Goal: Task Accomplishment & Management: Manage account settings

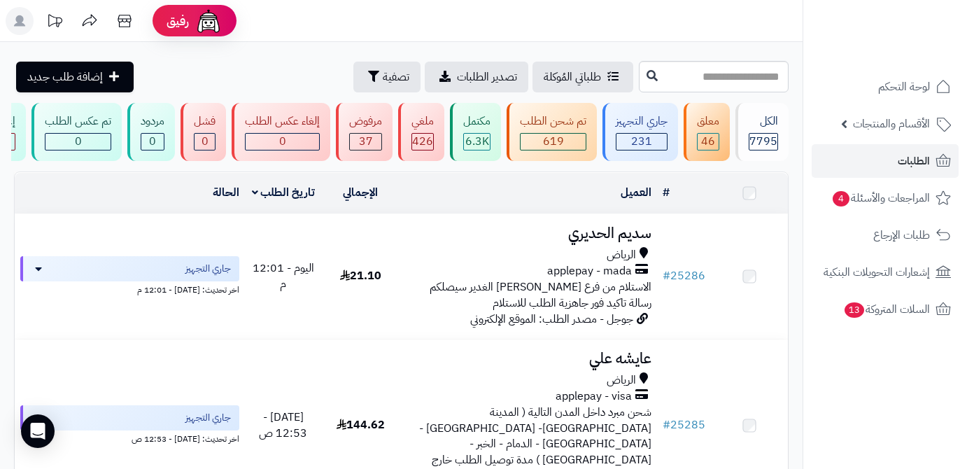
scroll to position [1017, 0]
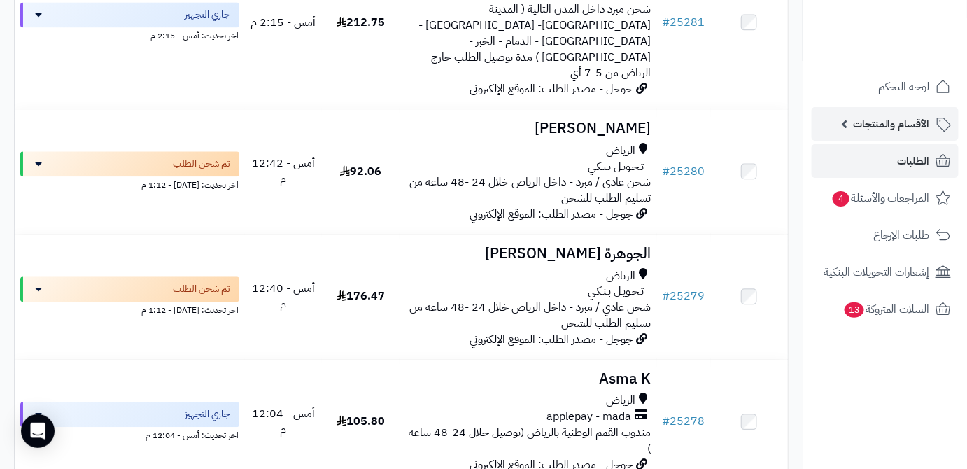
click at [864, 125] on span "الأقسام والمنتجات" at bounding box center [891, 124] width 77 height 20
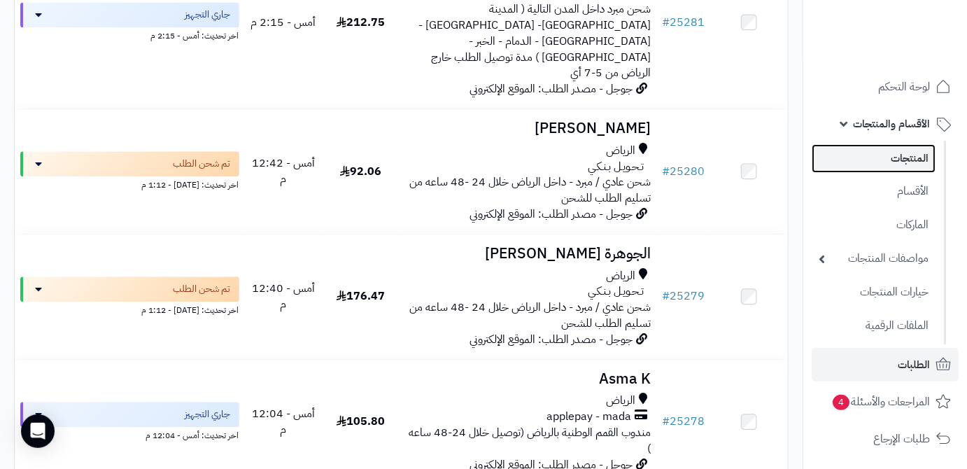
click at [861, 150] on link "المنتجات" at bounding box center [874, 158] width 124 height 29
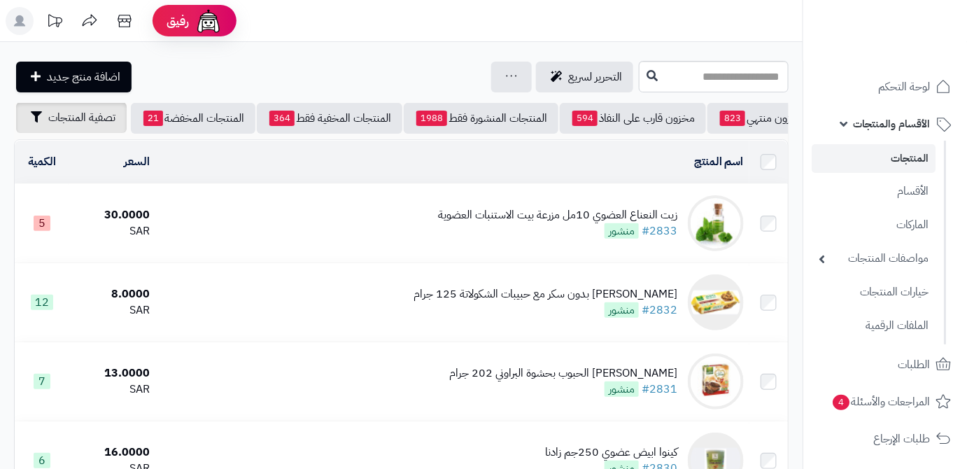
scroll to position [0, -148]
click at [67, 123] on span "تصفية المنتجات" at bounding box center [81, 117] width 67 height 17
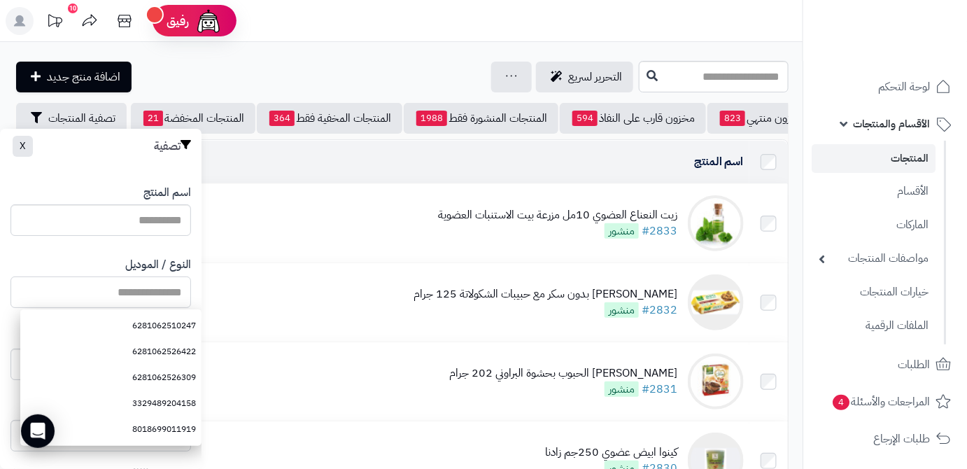
drag, startPoint x: 73, startPoint y: 309, endPoint x: 39, endPoint y: 285, distance: 41.2
click at [39, 285] on input "النوع / الموديل" at bounding box center [100, 291] width 181 height 31
paste input "**********"
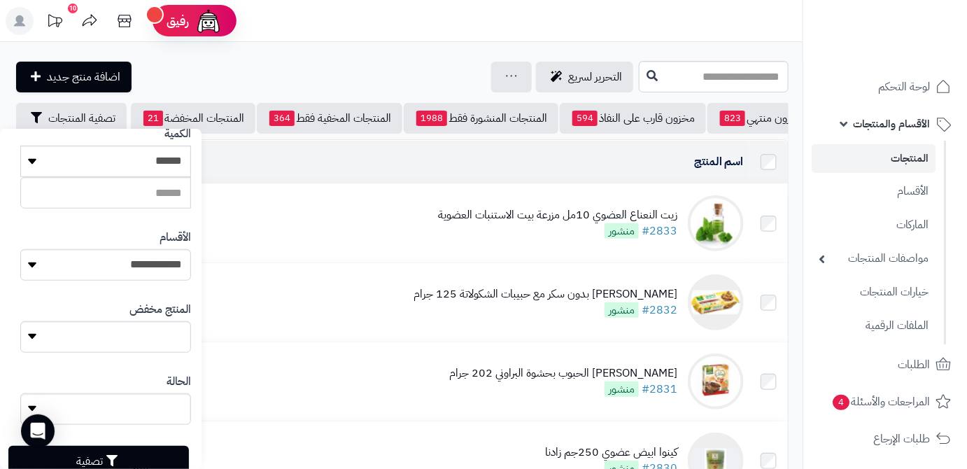
scroll to position [386, 0]
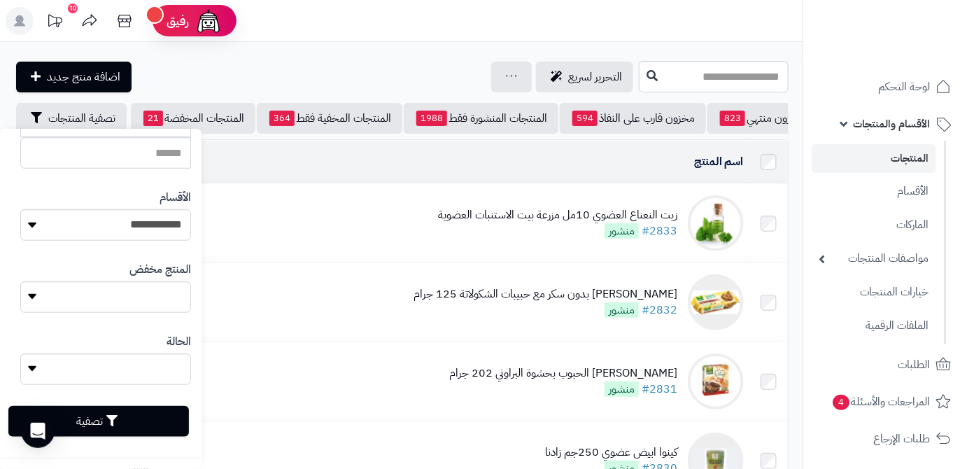
type input "**********"
click at [144, 436] on button "تصفية" at bounding box center [98, 421] width 181 height 31
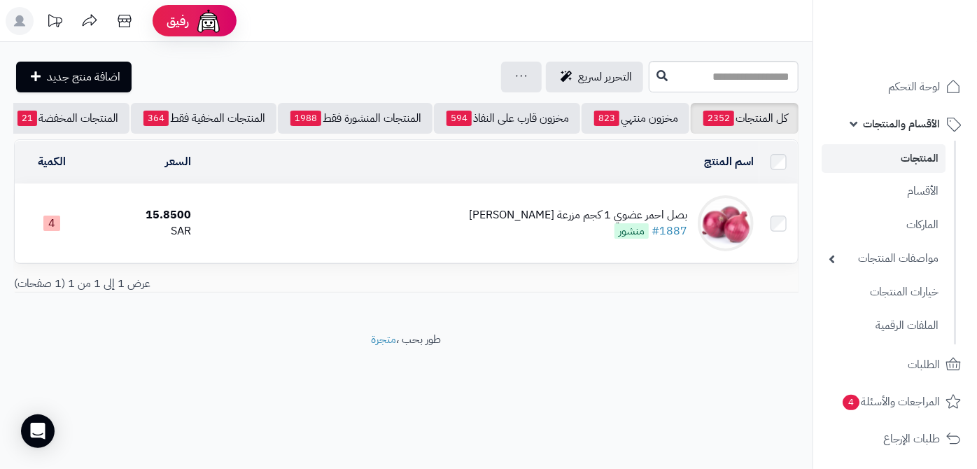
click at [549, 239] on div "بصل احمر عضوي 1 كجم مزرعة الشهوان #1887 منشور" at bounding box center [578, 223] width 218 height 32
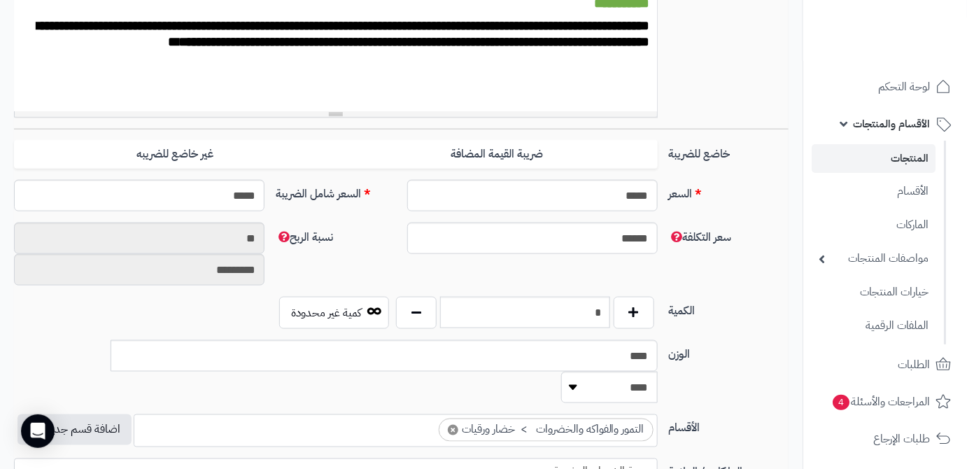
scroll to position [572, 0]
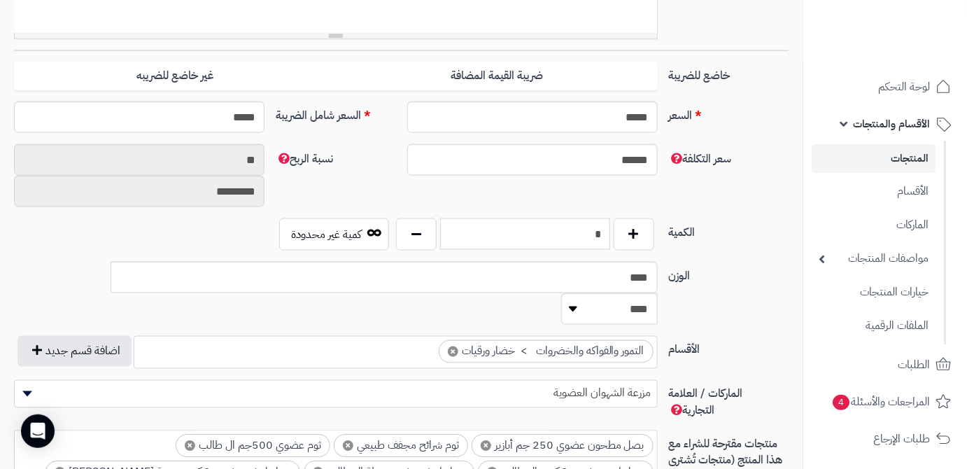
click at [580, 225] on input "*" at bounding box center [525, 233] width 170 height 31
type input "*"
click at [596, 181] on div "سعر التكلفة ****** نسبة الربح ** *********" at bounding box center [401, 181] width 786 height 74
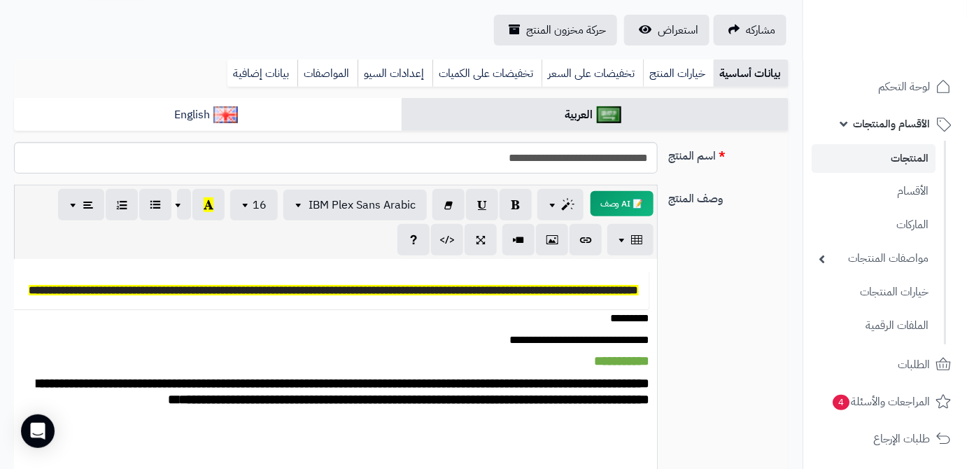
scroll to position [0, 0]
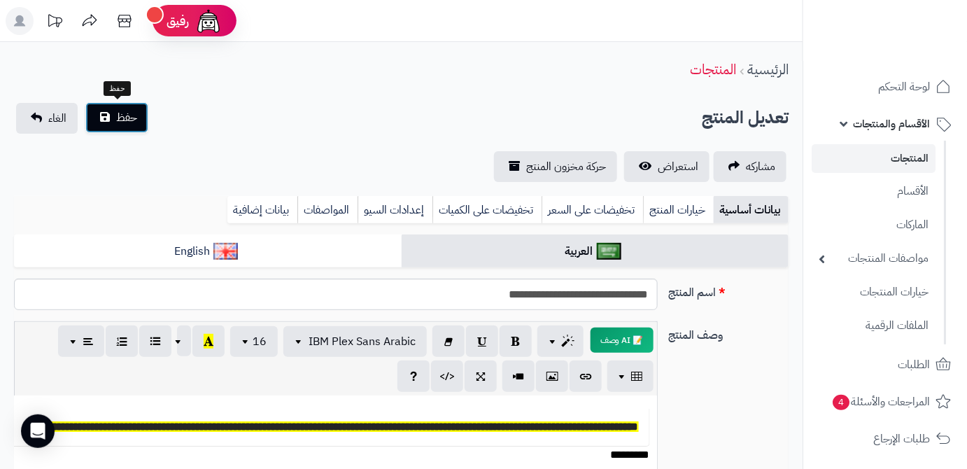
click at [129, 123] on span "حفظ" at bounding box center [126, 117] width 21 height 17
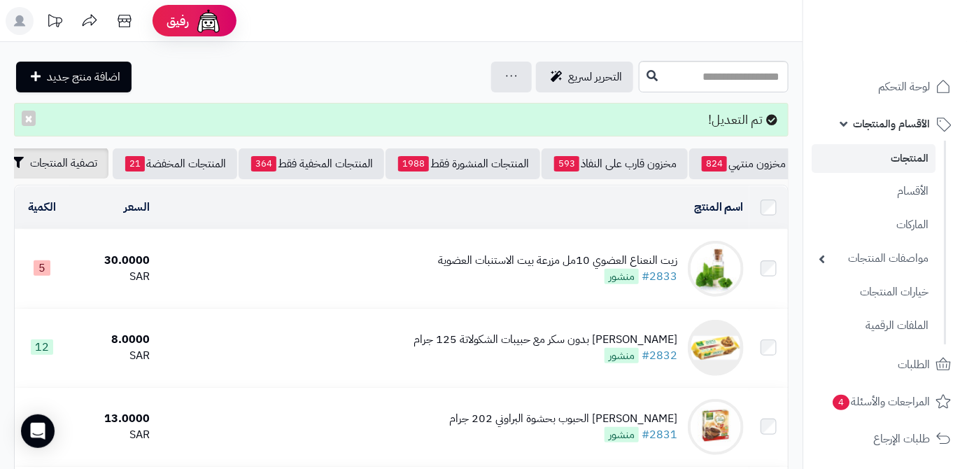
scroll to position [0, -148]
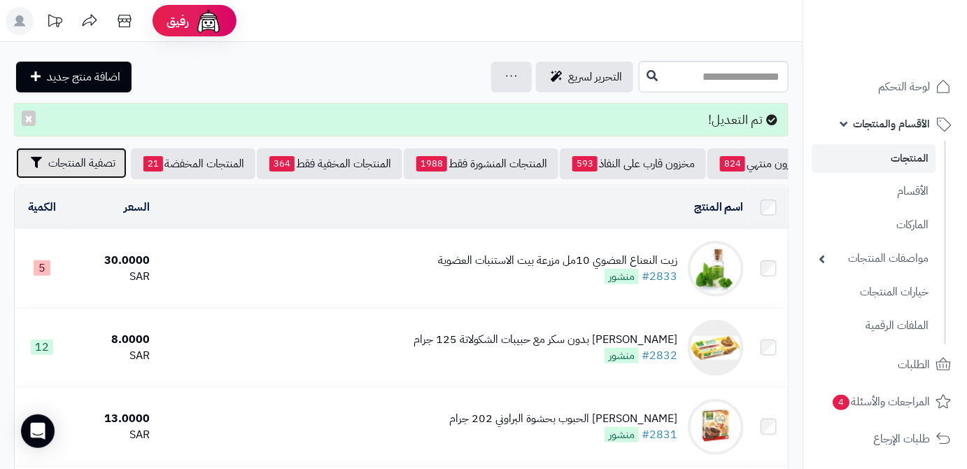
click at [48, 172] on button "تصفية المنتجات" at bounding box center [71, 163] width 111 height 31
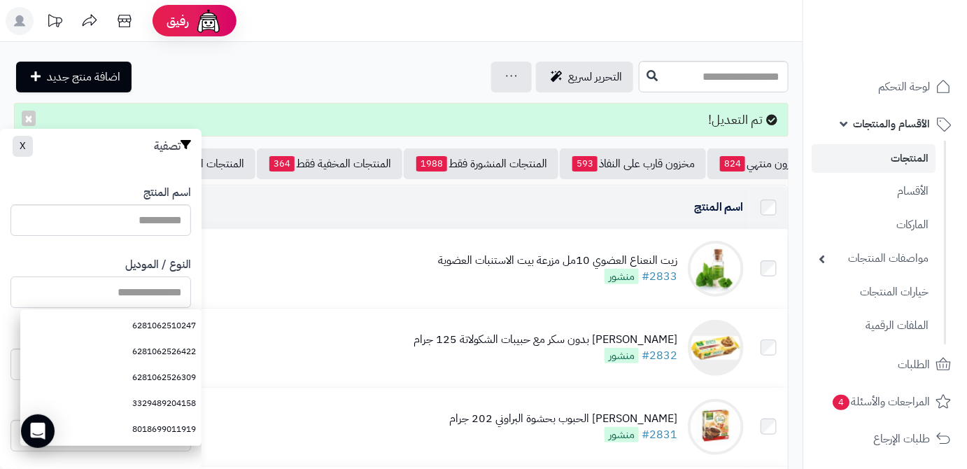
paste input "**********"
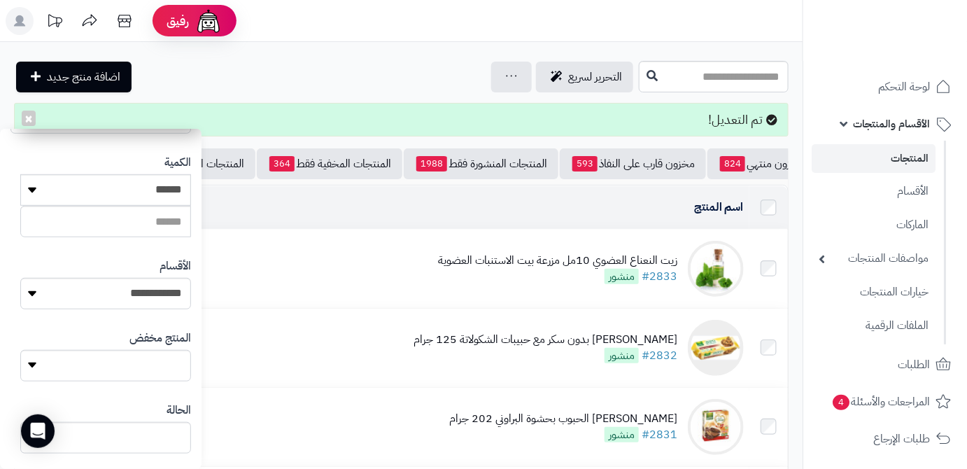
scroll to position [386, 0]
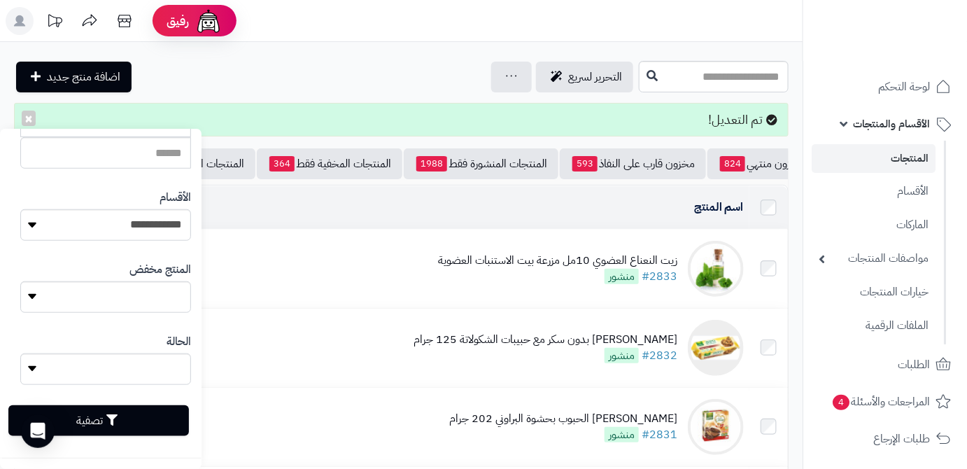
type input "**********"
click at [135, 428] on button "تصفية" at bounding box center [98, 420] width 181 height 31
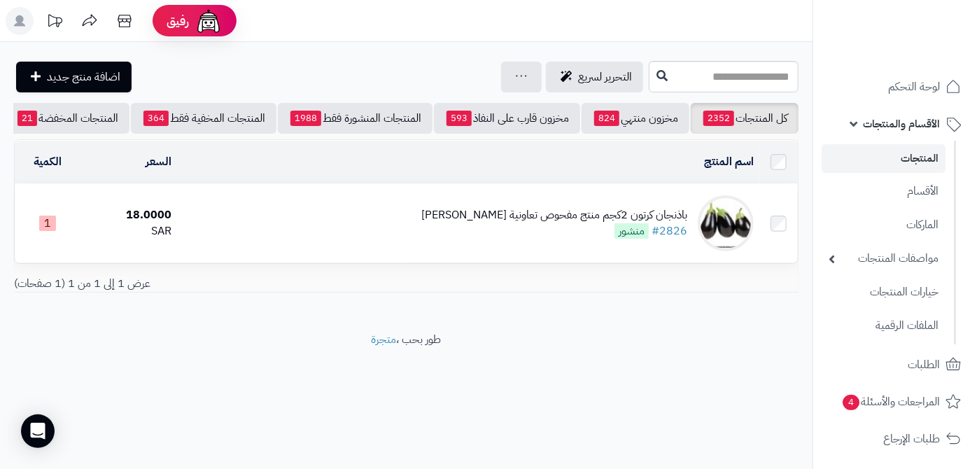
click at [386, 200] on td "باذنجان كرتون 2كجم منتج مفحوص تعاونية [PERSON_NAME] #2826 منشور" at bounding box center [468, 223] width 582 height 78
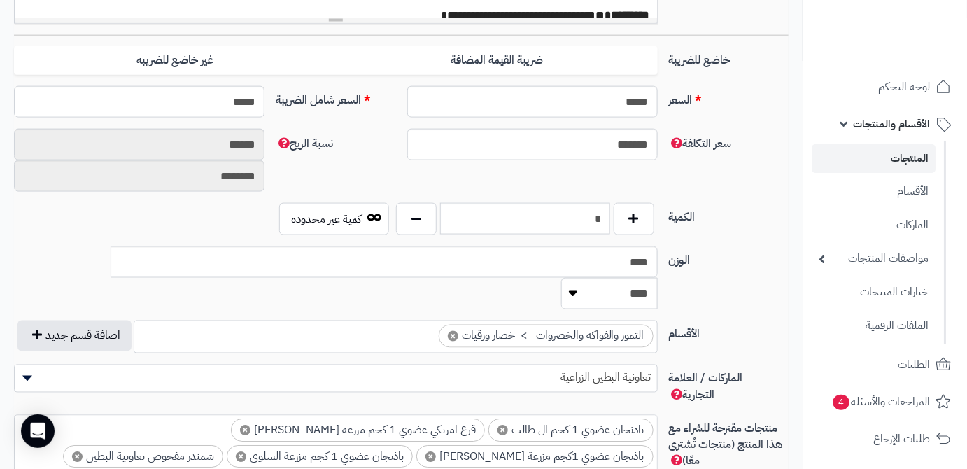
scroll to position [636, 0]
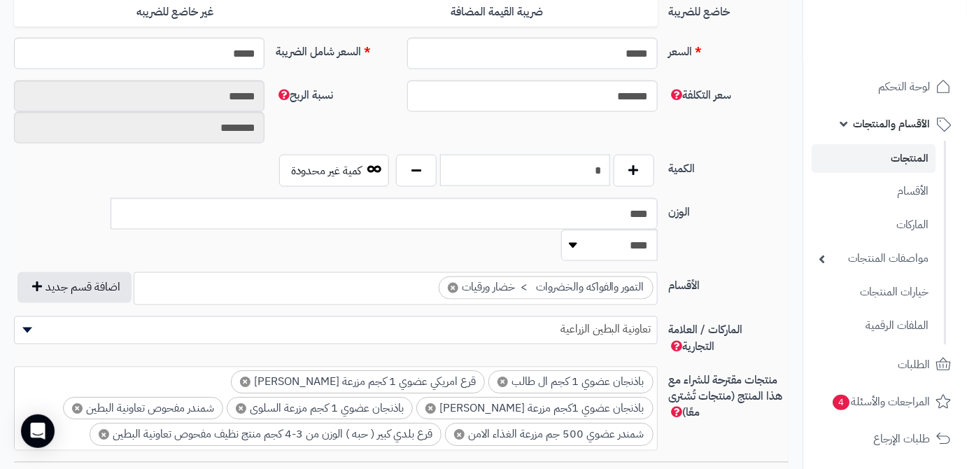
click at [584, 175] on input "*" at bounding box center [525, 170] width 170 height 31
type input "*"
click at [596, 123] on div "سعر التكلفة ******* نسبة الربح ****** ********" at bounding box center [401, 117] width 786 height 74
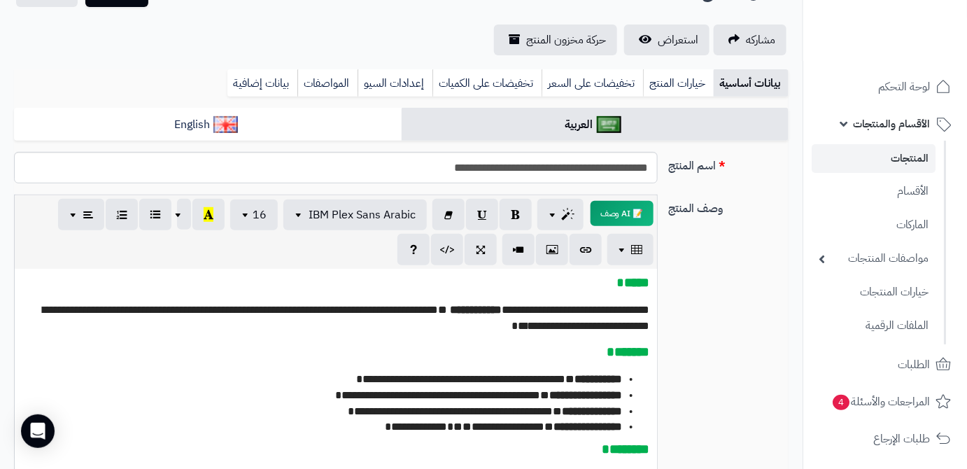
scroll to position [63, 0]
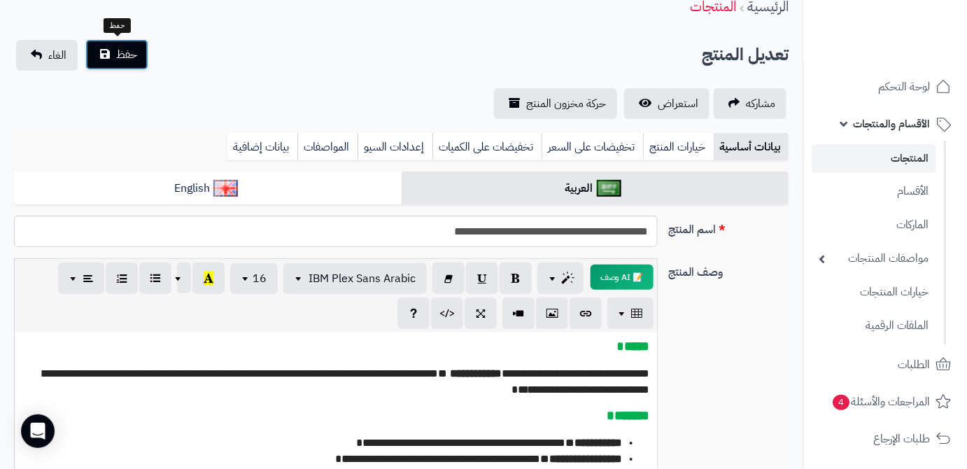
click at [121, 64] on button "حفظ" at bounding box center [116, 54] width 63 height 31
